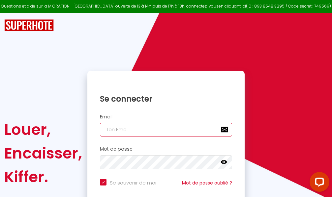
click at [149, 130] on input "email" at bounding box center [166, 130] width 132 height 14
type input "m"
checkbox input "true"
type input "ma"
checkbox input "true"
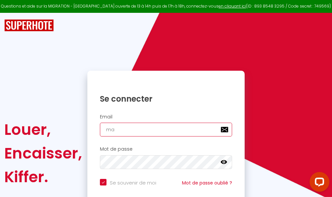
type input "mar"
checkbox input "true"
type input "marc"
checkbox input "true"
type input "marcd"
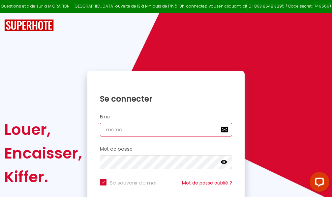
checkbox input "true"
type input "marcdp"
checkbox input "true"
type input "marcdpo"
checkbox input "true"
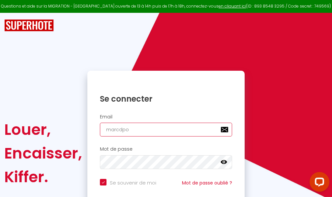
type input "marcdpoz"
checkbox input "true"
type input "marcdpoz."
checkbox input "true"
type input "marcdpoz.l"
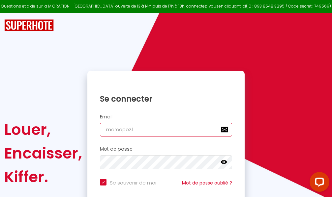
checkbox input "true"
type input "marcdpoz.lo"
checkbox input "true"
type input "marcdpoz.loc"
checkbox input "true"
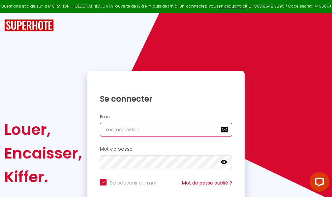
type input "marcdpoz.loca"
checkbox input "true"
type input "marcdpoz.locat"
checkbox input "true"
type input "marcdpoz.locati"
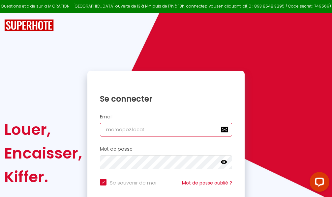
checkbox input "true"
type input "marcdpoz.locatio"
checkbox input "true"
type input "marcdpoz.location"
checkbox input "true"
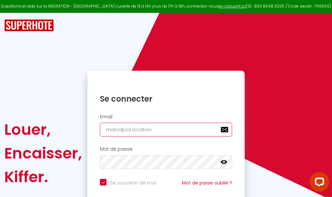
type input "marcdpoz.location@"
checkbox input "true"
type input "marcdpoz.location@g"
checkbox input "true"
type input "marcdpoz.location@gm"
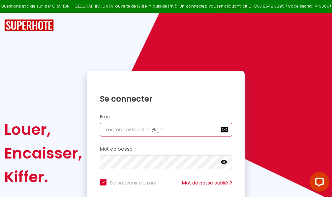
checkbox input "true"
type input "marcdpoz.location@gma"
checkbox input "true"
type input "marcdpoz.location@gmai"
checkbox input "true"
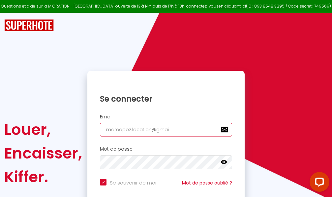
type input "[EMAIL_ADDRESS]"
checkbox input "true"
type input "[EMAIL_ADDRESS]."
checkbox input "true"
type input "marcdpoz.location@gmail.c"
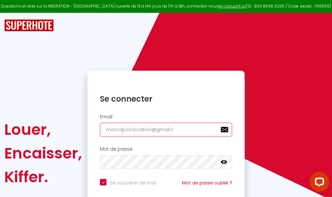
checkbox input "true"
type input "[EMAIL_ADDRESS][DOMAIN_NAME]"
checkbox input "true"
type input "[EMAIL_ADDRESS][DOMAIN_NAME]"
checkbox input "true"
